Goal: Information Seeking & Learning: Learn about a topic

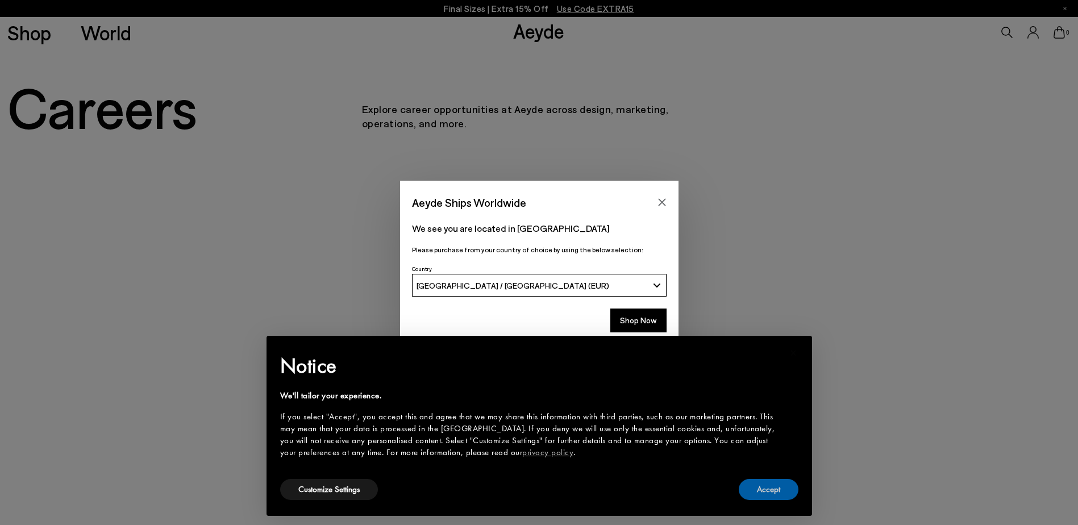
click at [783, 485] on button "Accept" at bounding box center [769, 489] width 60 height 21
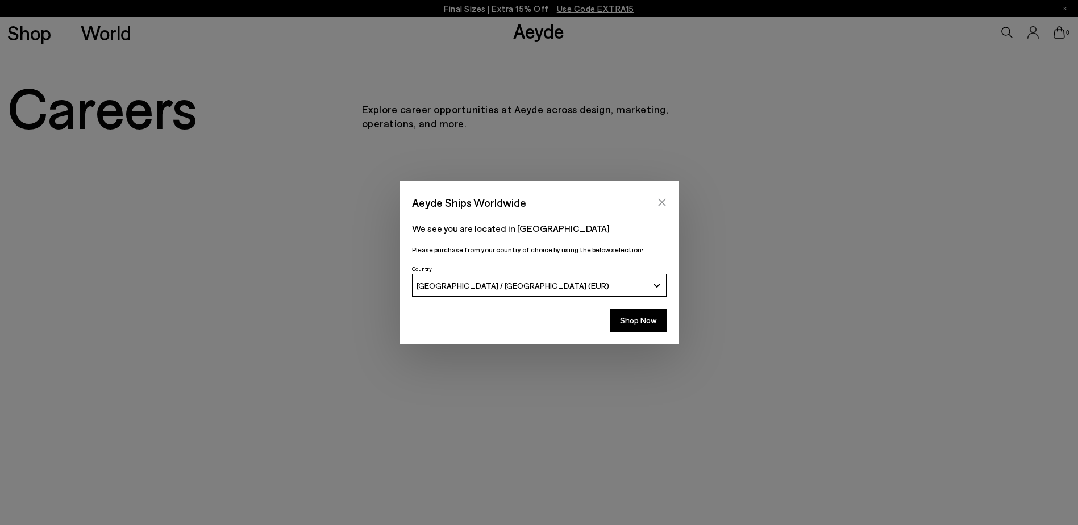
click at [663, 198] on icon "Close" at bounding box center [662, 202] width 9 height 9
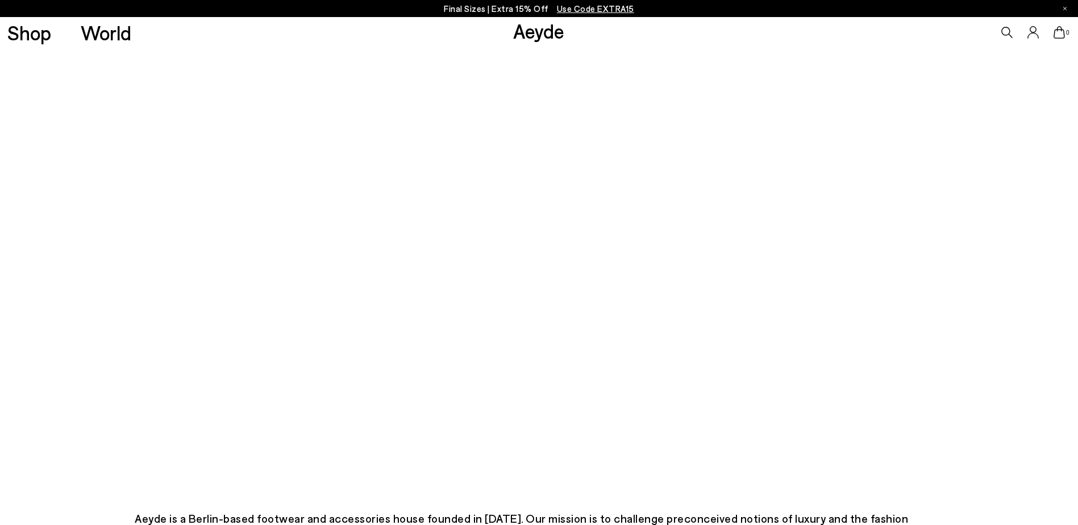
scroll to position [171, 0]
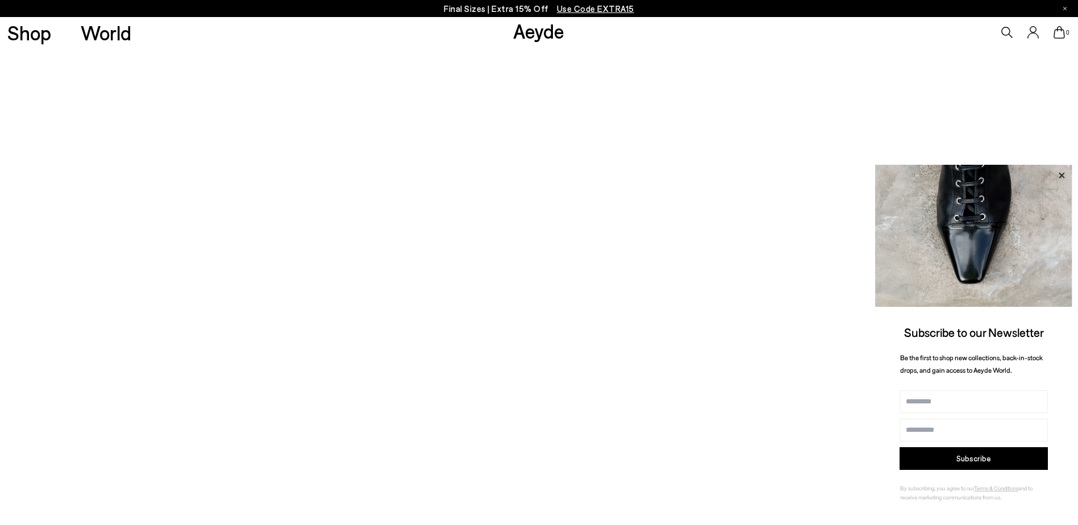
click at [1062, 175] on icon at bounding box center [1062, 175] width 6 height 6
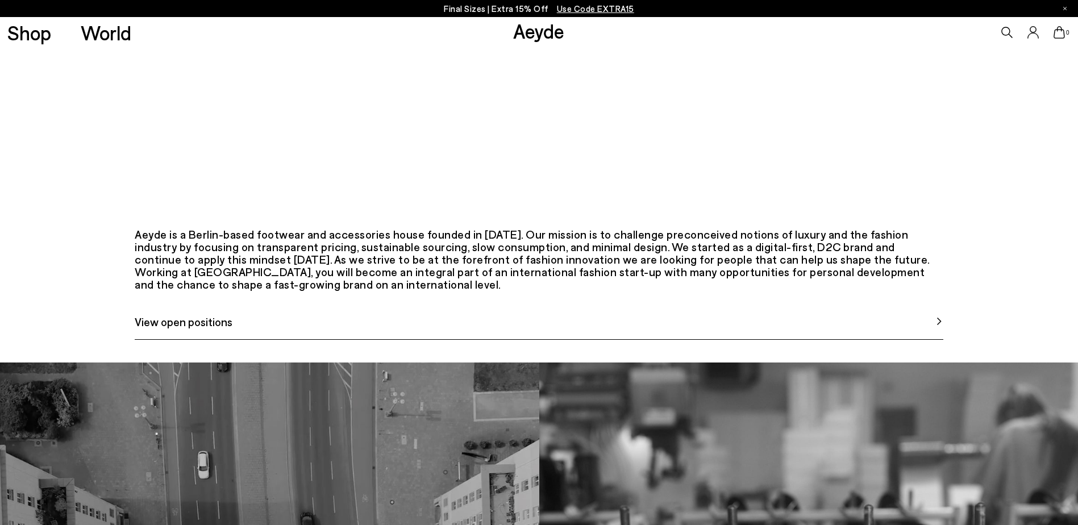
scroll to position [625, 0]
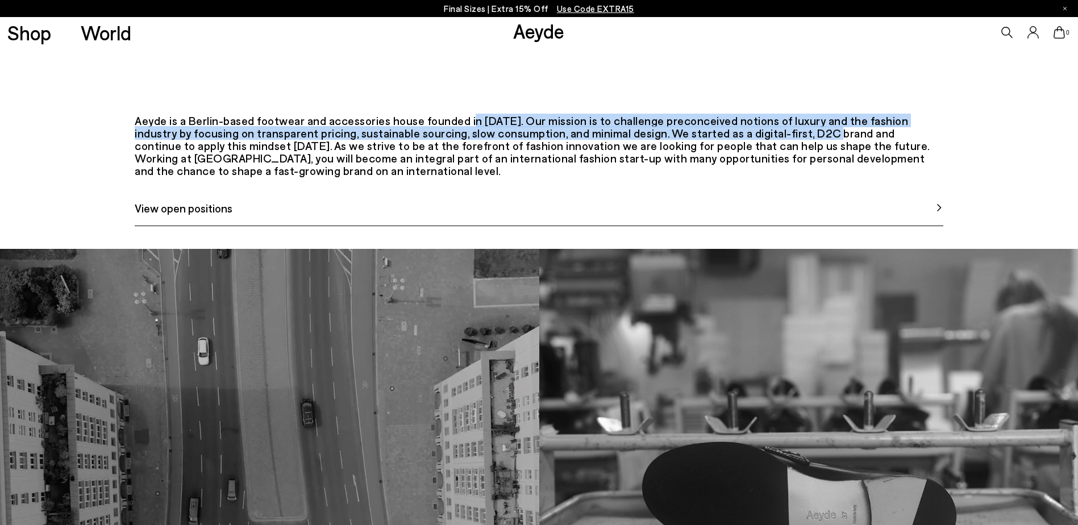
drag, startPoint x: 435, startPoint y: 186, endPoint x: 754, endPoint y: 198, distance: 319.1
click at [754, 177] on div "Aeyde is a Berlin-based footwear and accessories house founded in [DATE]. Our m…" at bounding box center [539, 145] width 809 height 63
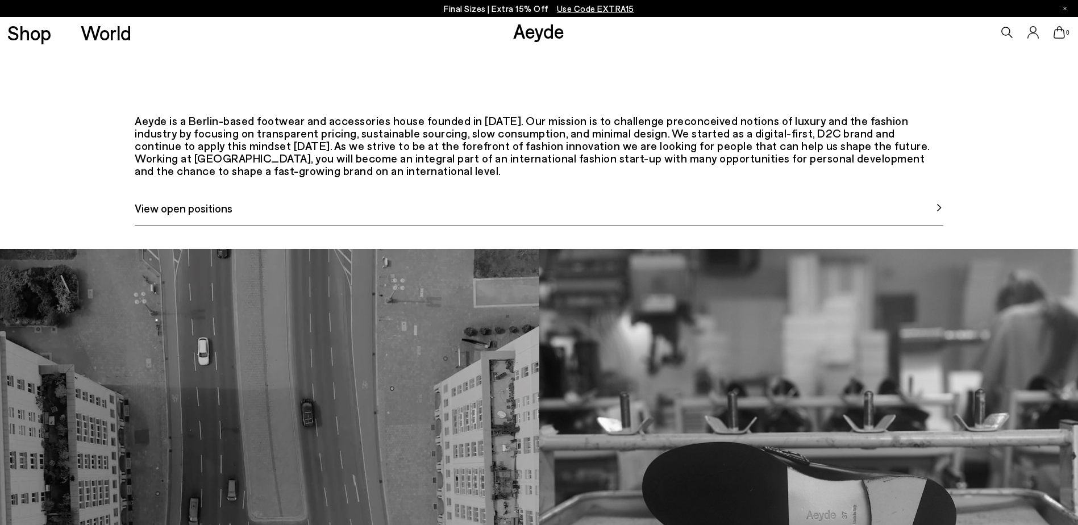
drag, startPoint x: 754, startPoint y: 198, endPoint x: 622, endPoint y: 215, distance: 132.9
click at [622, 177] on div "Aeyde is a Berlin-based footwear and accessories house founded in [DATE]. Our m…" at bounding box center [539, 145] width 809 height 63
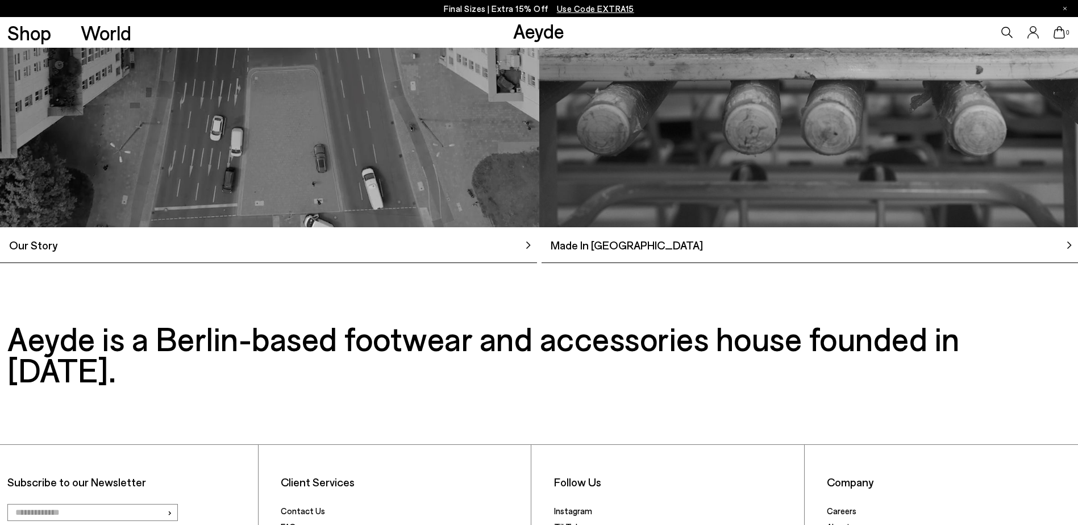
scroll to position [1194, 0]
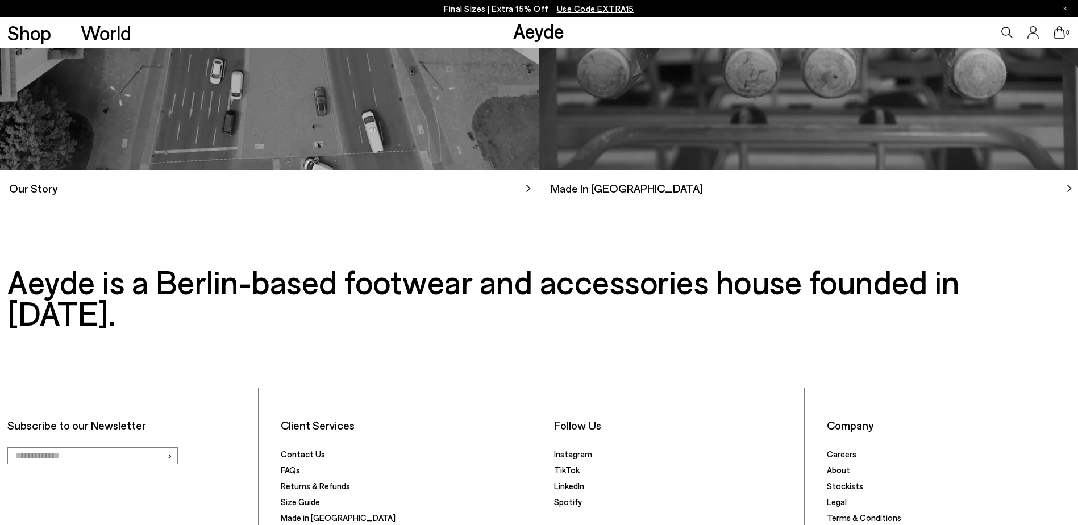
click at [45, 197] on span "Our Story" at bounding box center [28, 188] width 57 height 17
click at [573, 197] on span "Made In [GEOGRAPHIC_DATA]" at bounding box center [622, 188] width 161 height 17
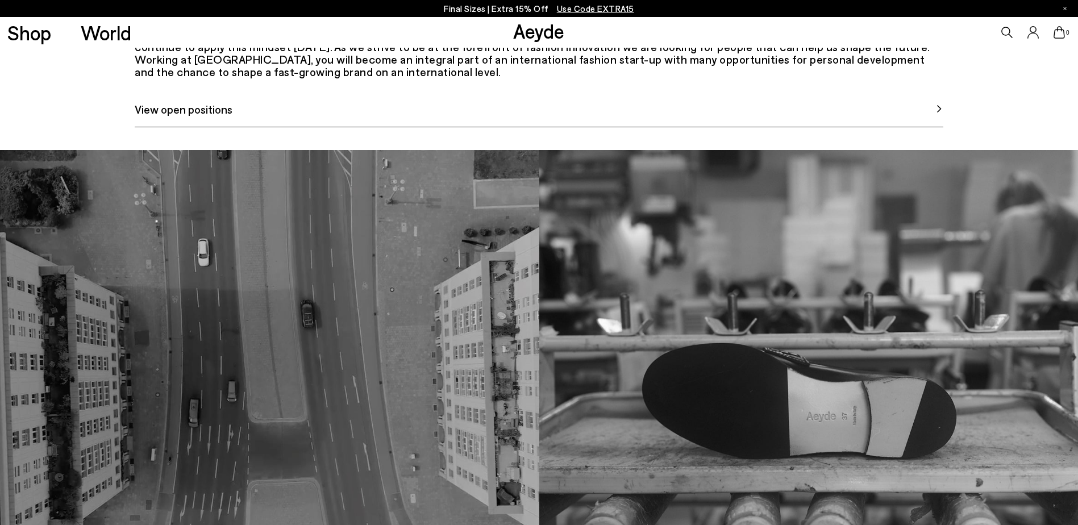
scroll to position [554, 0]
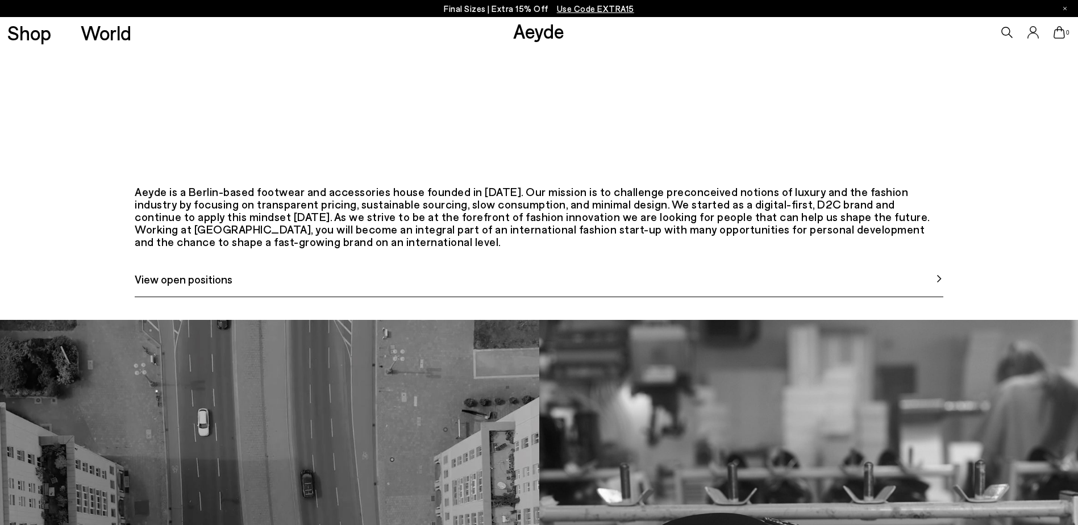
click at [176, 288] on span "View open positions" at bounding box center [184, 279] width 98 height 17
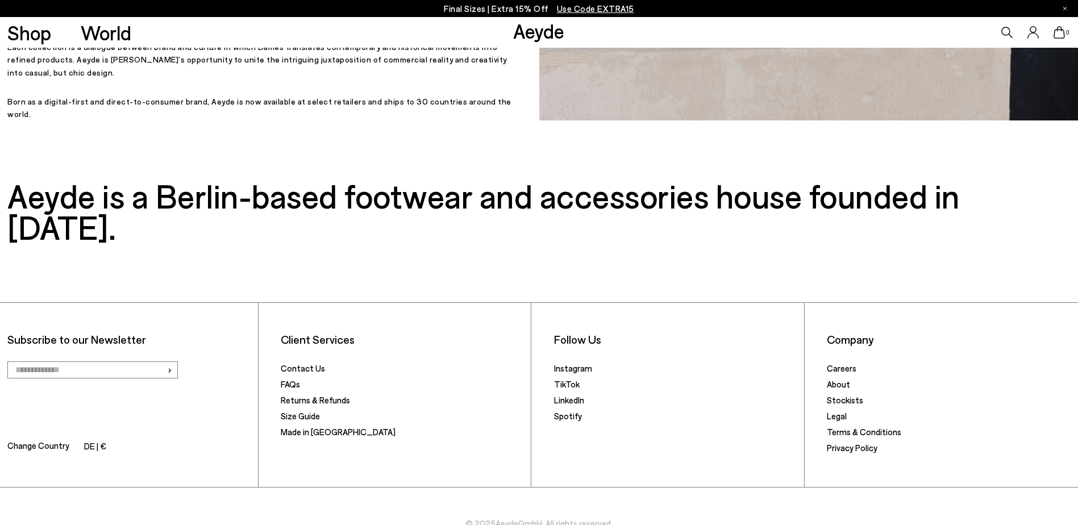
scroll to position [637, 0]
